Goal: Information Seeking & Learning: Learn about a topic

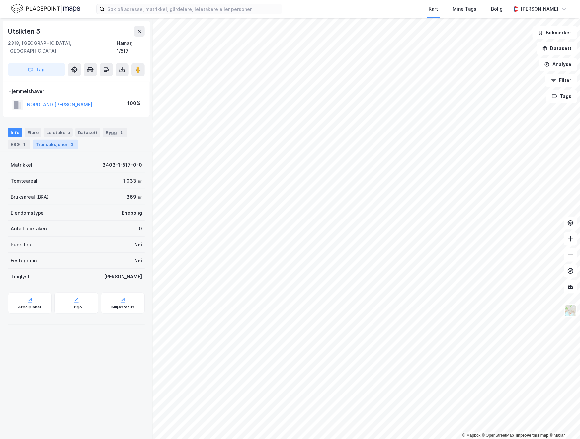
click at [50, 140] on div "Transaksjoner 3" at bounding box center [55, 144] width 45 height 9
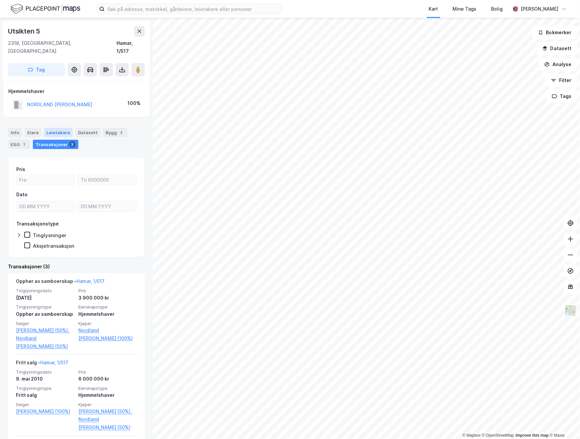
click at [50, 128] on div "Leietakere" at bounding box center [58, 132] width 29 height 9
